Goal: Transaction & Acquisition: Purchase product/service

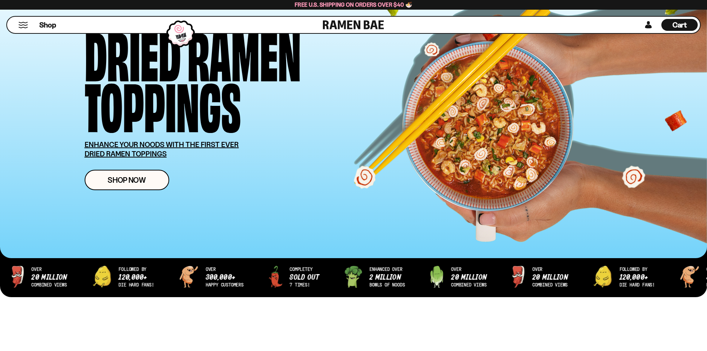
scroll to position [148, 0]
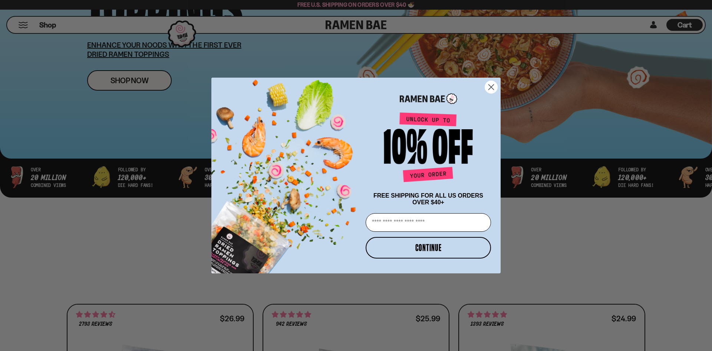
click at [491, 82] on circle "Close dialog" at bounding box center [491, 87] width 12 height 12
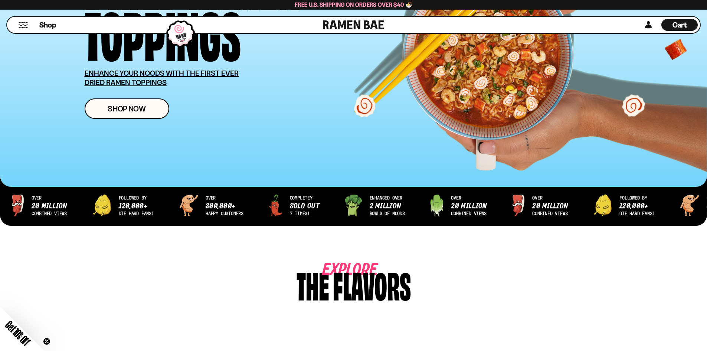
scroll to position [37, 0]
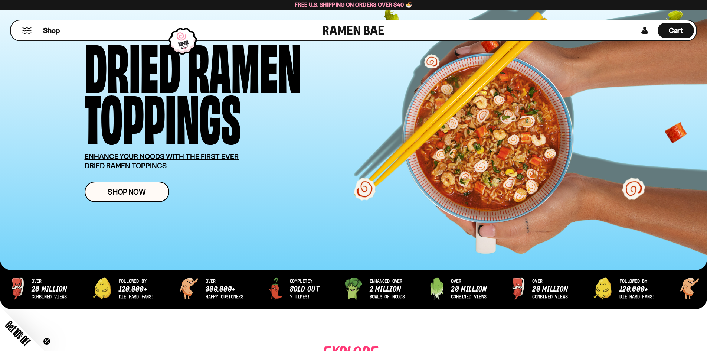
click at [25, 33] on button "Mobile Menu Trigger" at bounding box center [27, 30] width 10 height 6
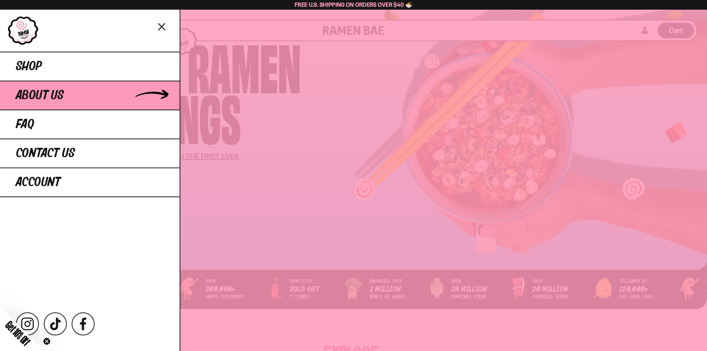
click at [36, 94] on span "About Us" at bounding box center [40, 95] width 48 height 13
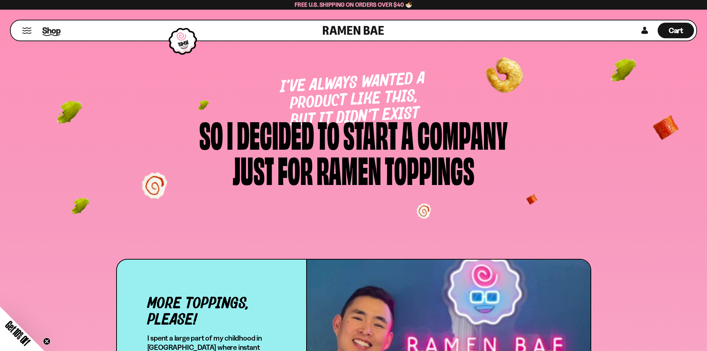
click at [46, 30] on span "Shop" at bounding box center [51, 30] width 18 height 11
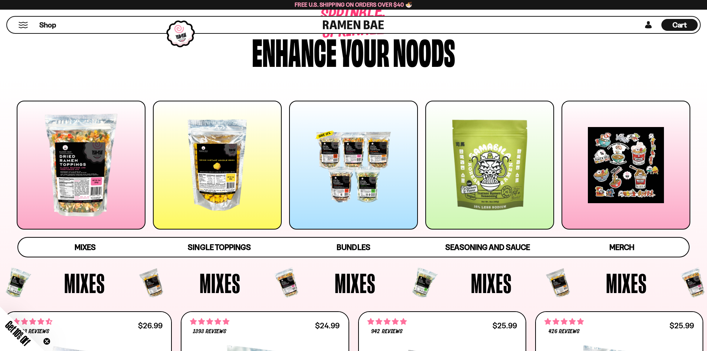
scroll to position [74, 0]
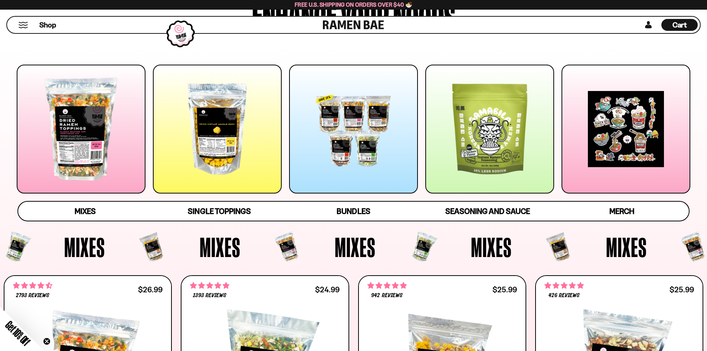
click at [68, 162] on div at bounding box center [81, 129] width 129 height 129
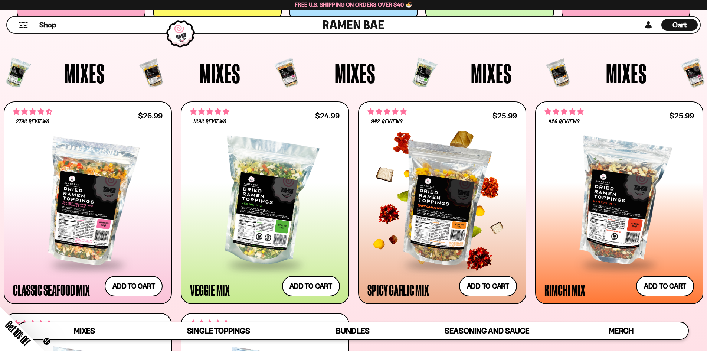
scroll to position [230, 0]
